Goal: Navigation & Orientation: Find specific page/section

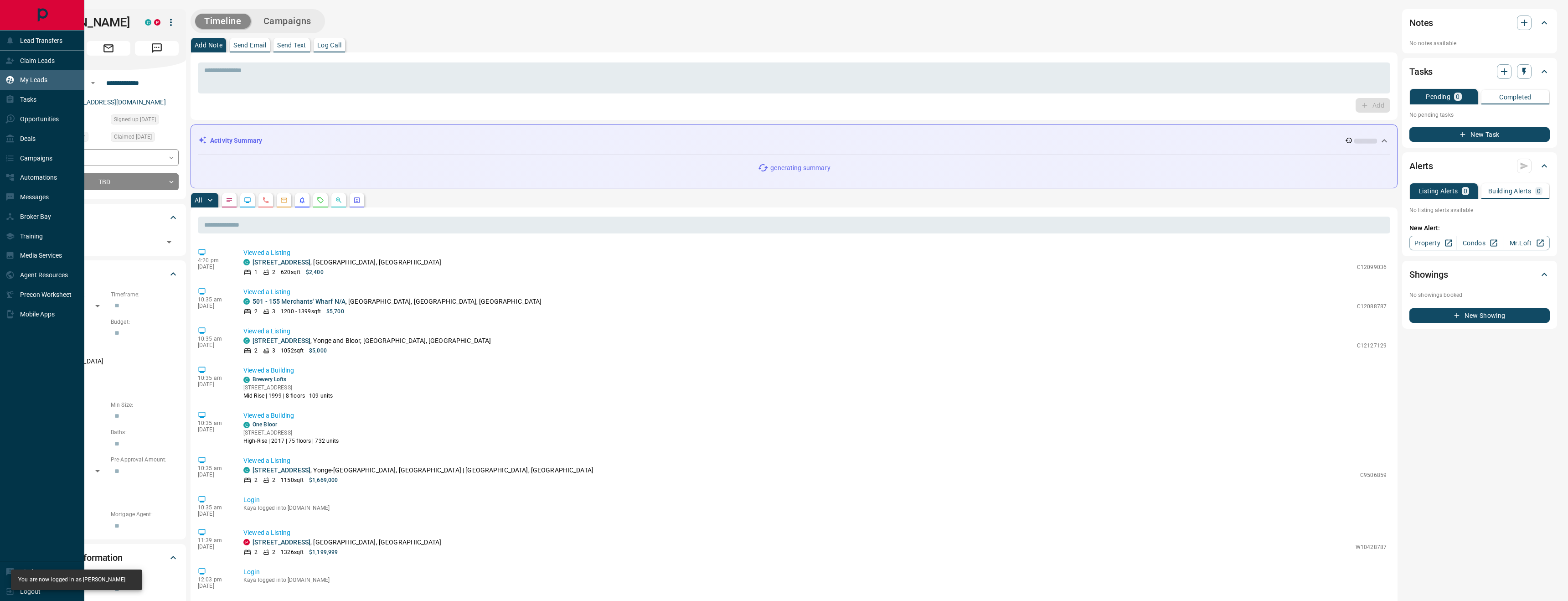
click at [49, 82] on div "My Leads" at bounding box center [42, 80] width 85 height 19
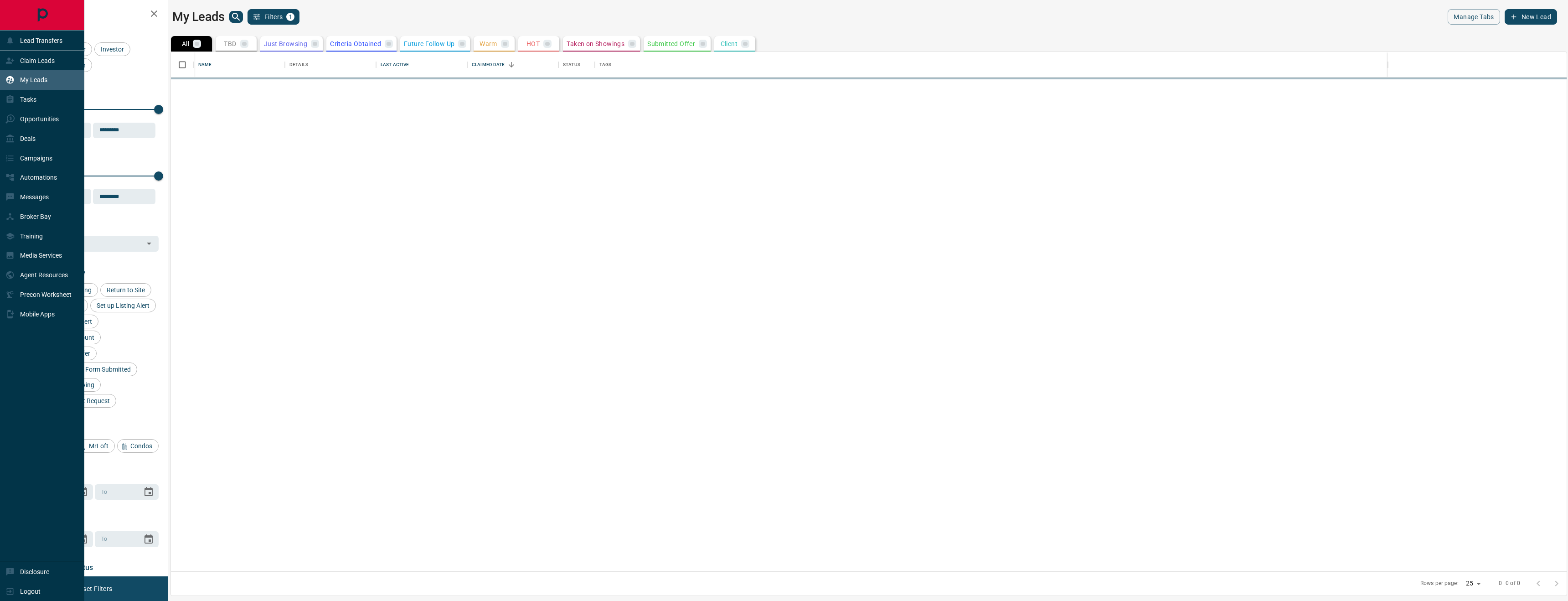
scroll to position [519, 1396]
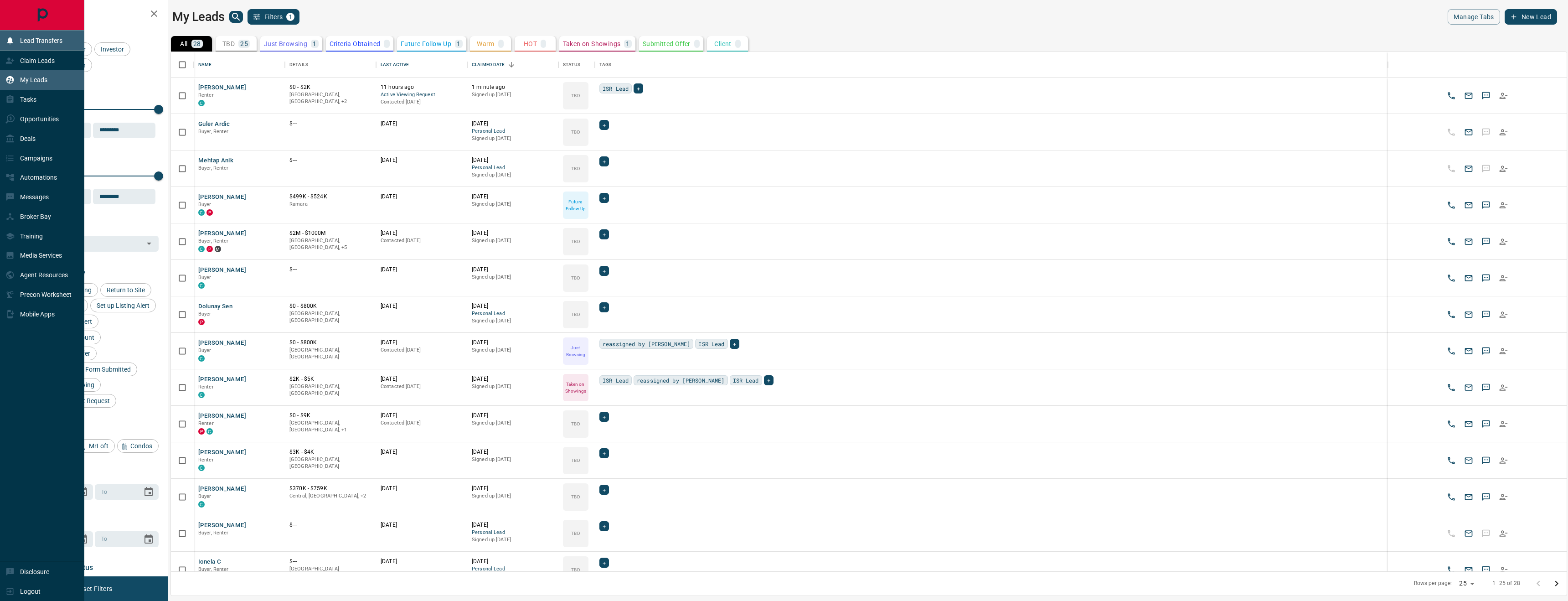
click at [13, 39] on icon at bounding box center [10, 40] width 9 height 9
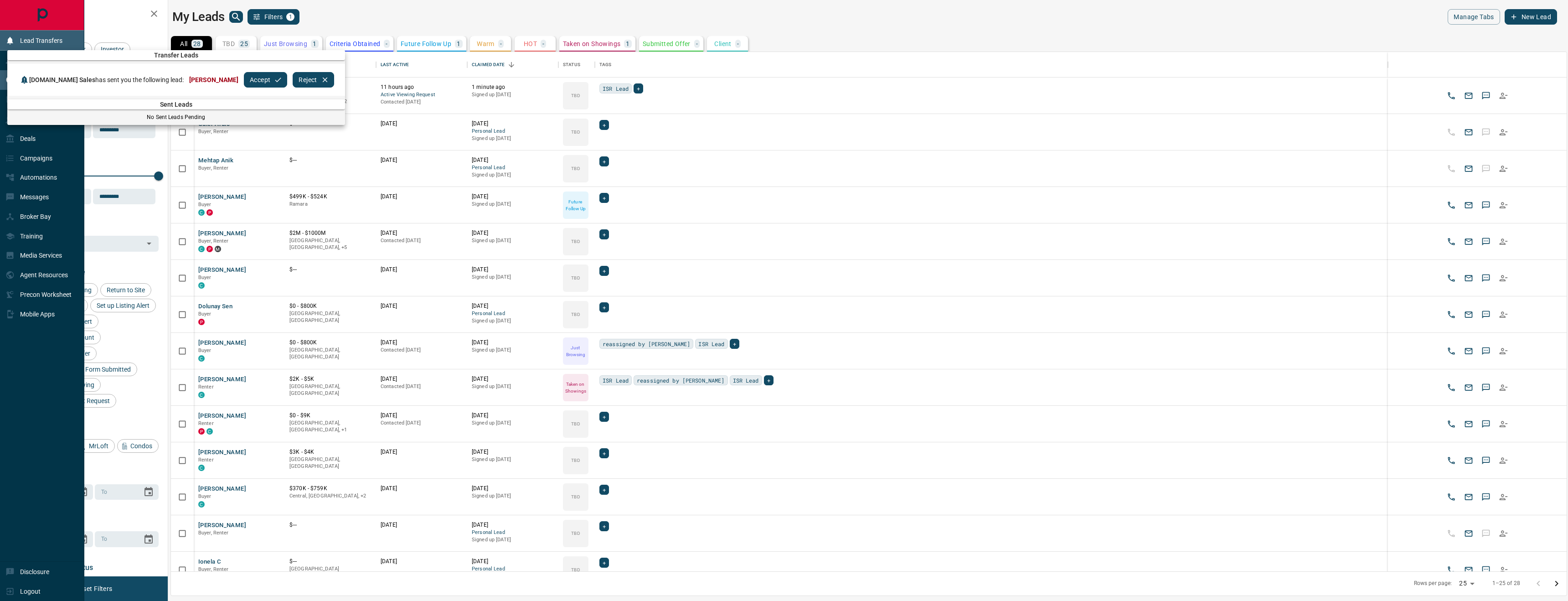
click at [13, 39] on div at bounding box center [784, 300] width 1568 height 601
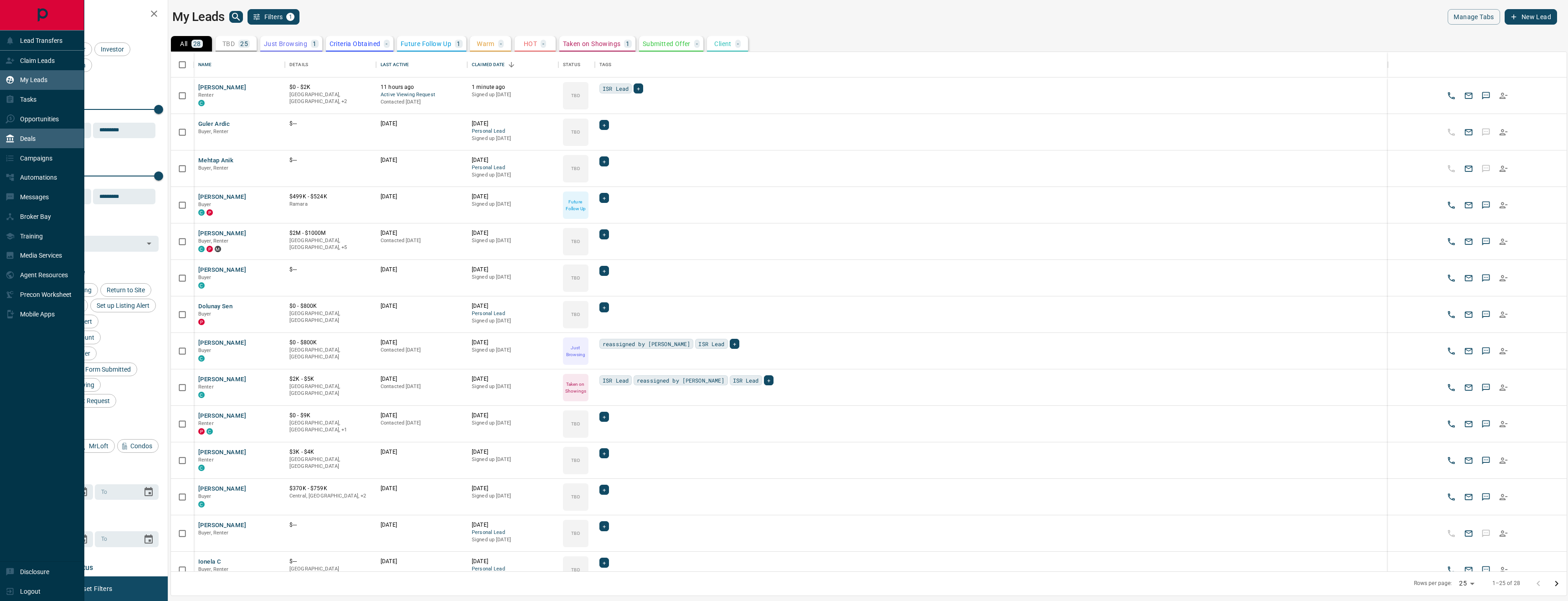
click at [46, 144] on div "Deals" at bounding box center [42, 138] width 85 height 19
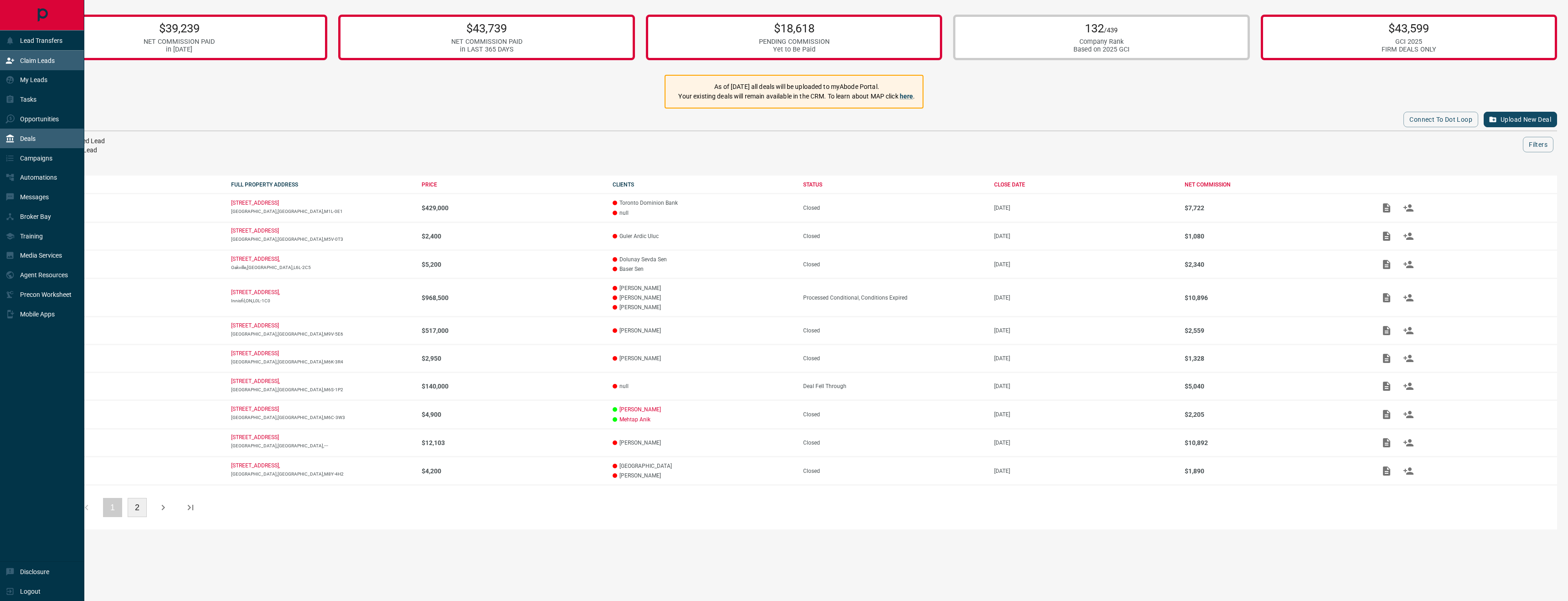
click at [47, 64] on p "Claim Leads" at bounding box center [37, 61] width 35 height 7
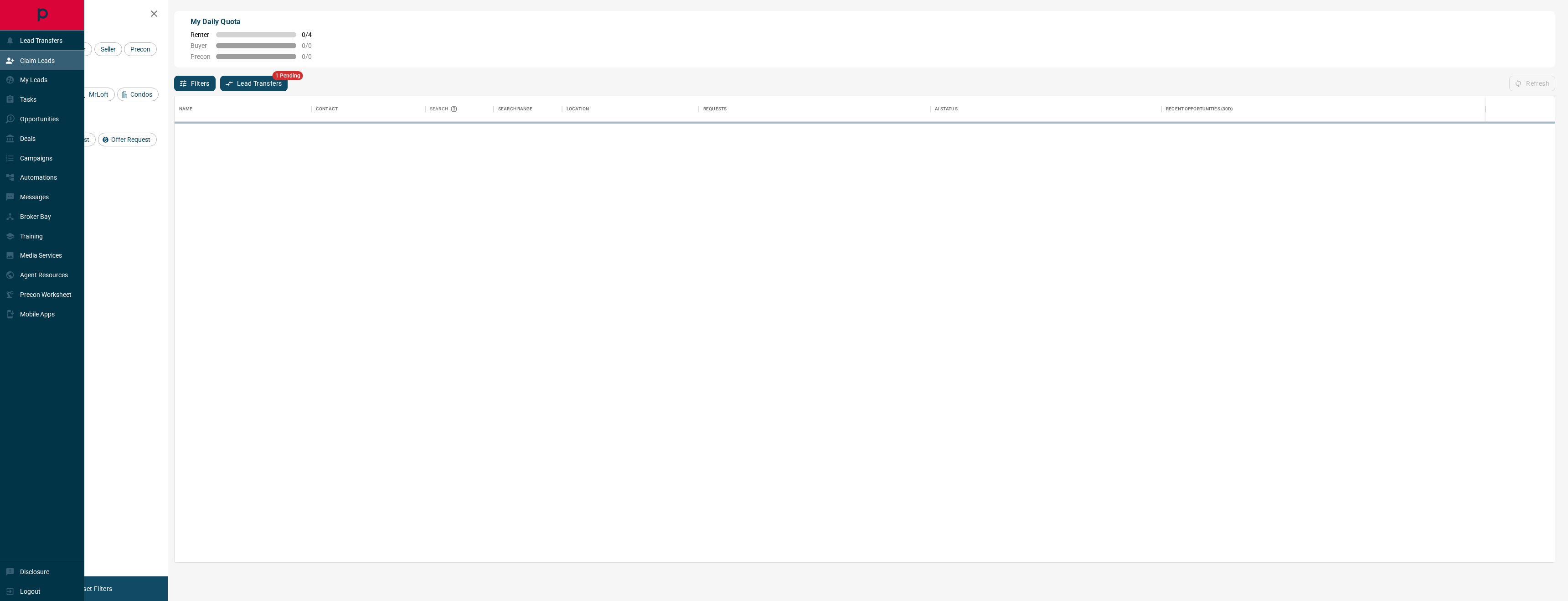
scroll to position [466, 1380]
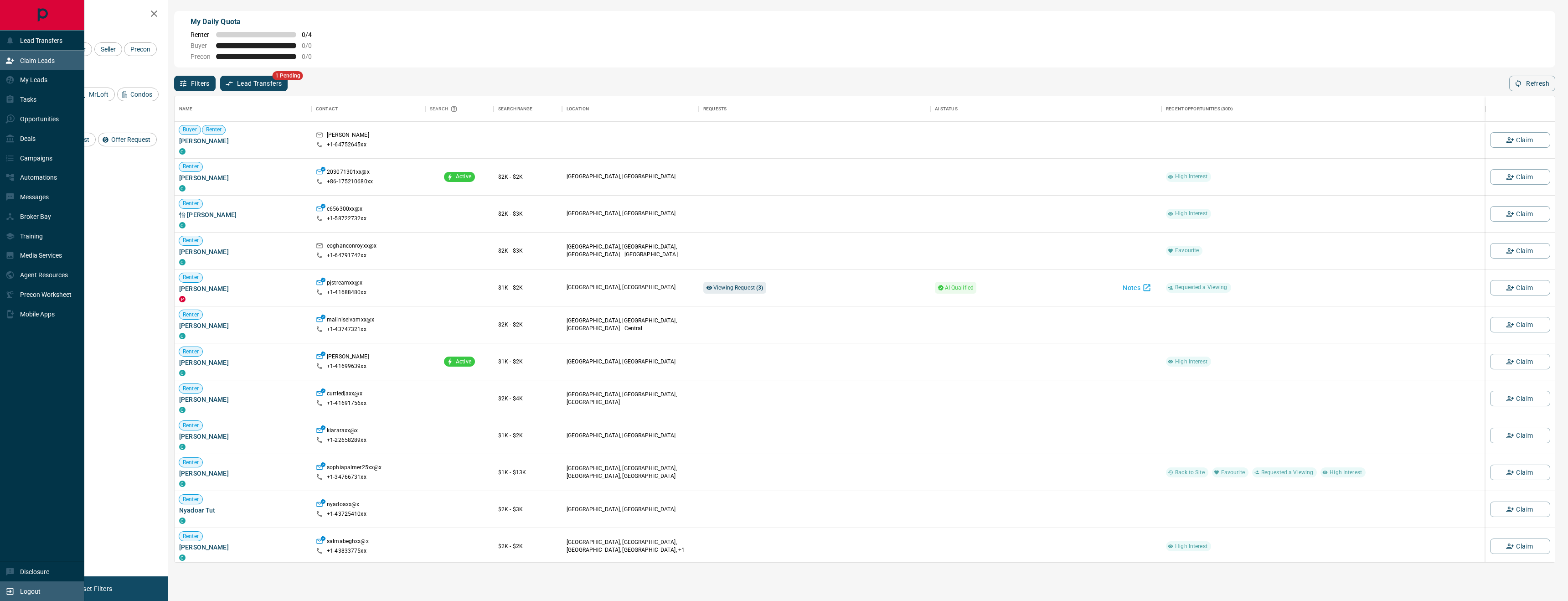
click at [40, 592] on div "Logout" at bounding box center [42, 591] width 85 height 19
